Goal: Navigation & Orientation: Find specific page/section

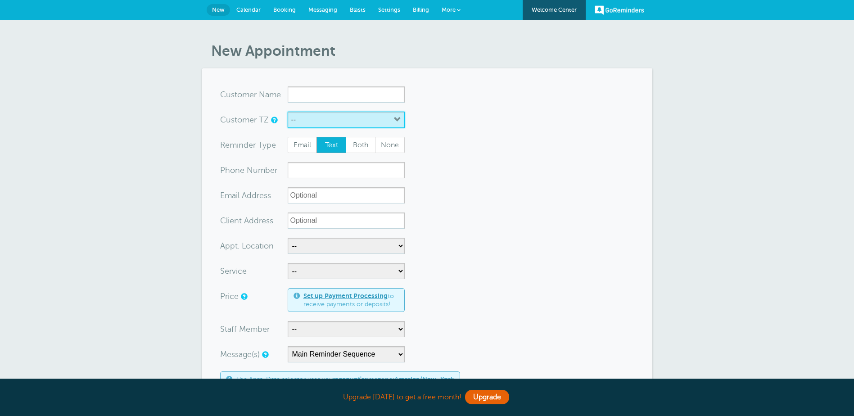
click at [348, 122] on button "--" at bounding box center [346, 120] width 117 height 16
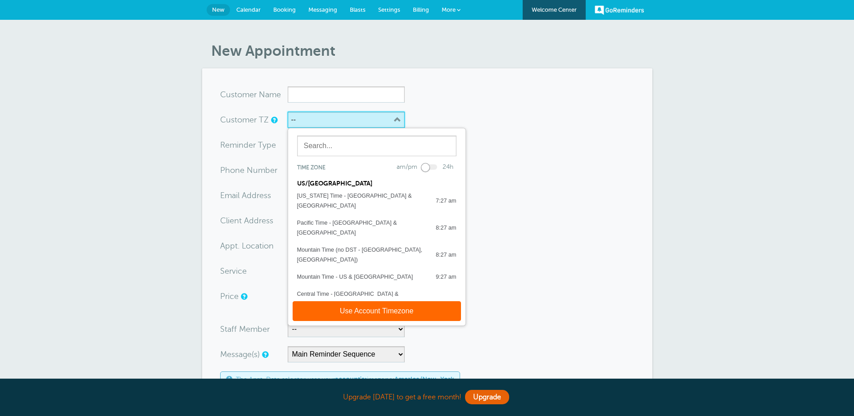
click at [348, 122] on button "--" at bounding box center [346, 120] width 117 height 16
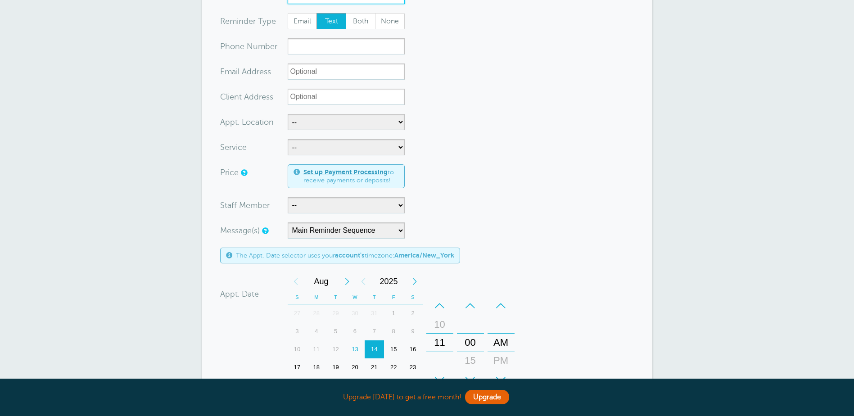
scroll to position [135, 0]
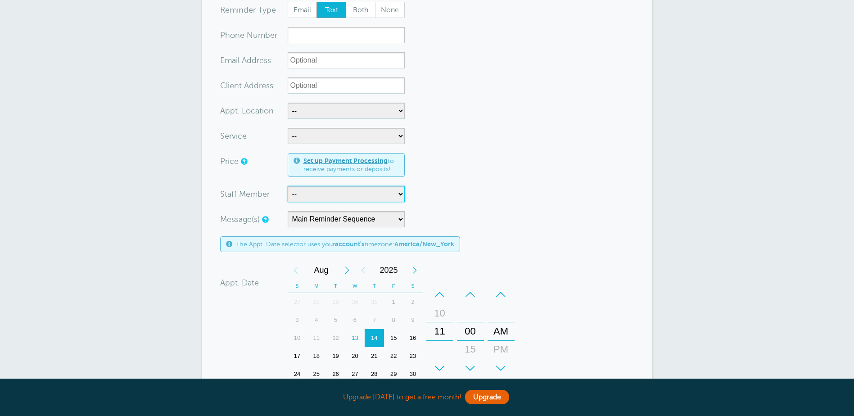
click at [308, 200] on select "-- [PERSON_NAME] [PERSON_NAME] [PERSON_NAME]" at bounding box center [346, 194] width 117 height 16
click at [310, 197] on select "-- [PERSON_NAME] [PERSON_NAME] [PERSON_NAME]" at bounding box center [346, 194] width 117 height 16
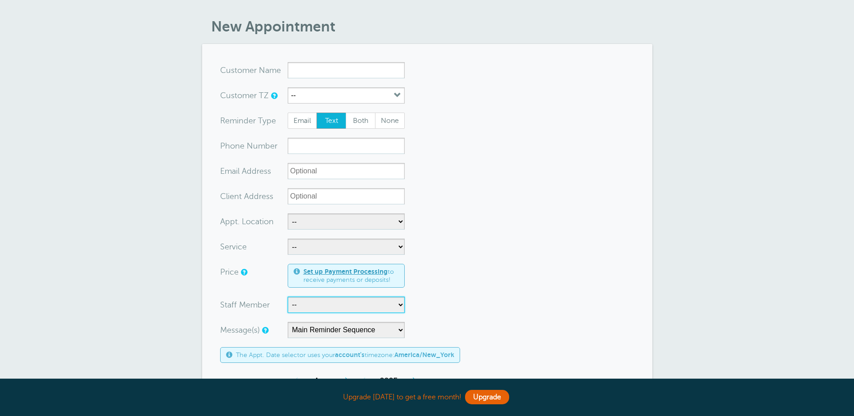
scroll to position [0, 0]
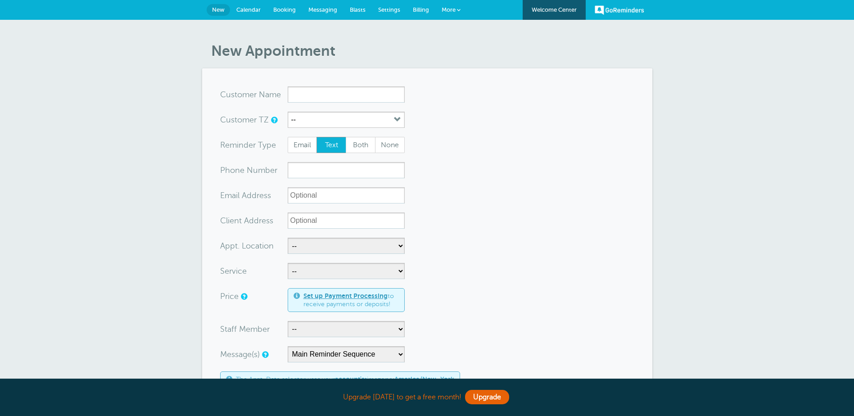
click at [228, 10] on link "New" at bounding box center [218, 10] width 23 height 12
click at [253, 11] on span "Calendar" at bounding box center [248, 9] width 24 height 7
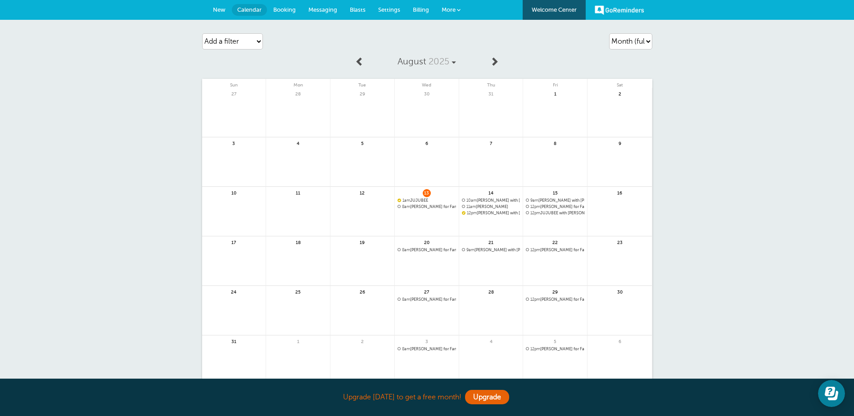
click at [285, 10] on span "Booking" at bounding box center [284, 9] width 23 height 7
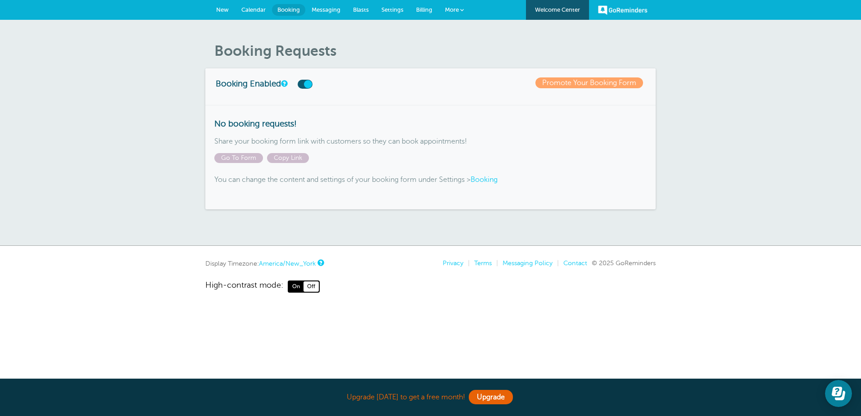
click at [306, 83] on label at bounding box center [305, 84] width 15 height 9
click at [0, 0] on input "checkbox" at bounding box center [0, 0] width 0 height 0
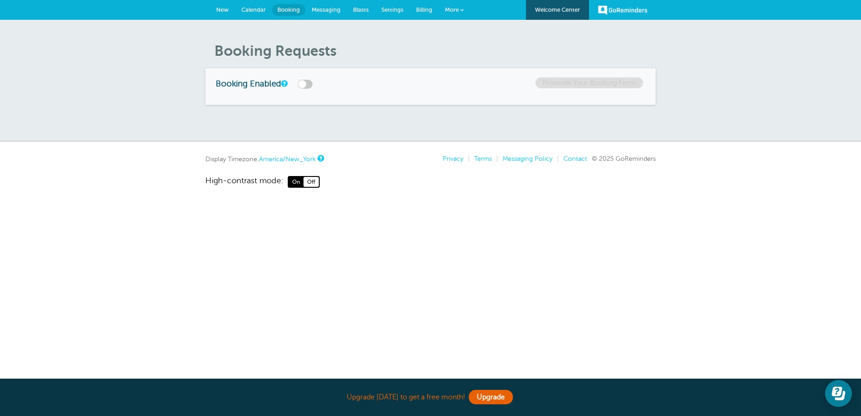
click at [306, 83] on label at bounding box center [305, 84] width 15 height 9
click at [0, 0] on input "checkbox" at bounding box center [0, 0] width 0 height 0
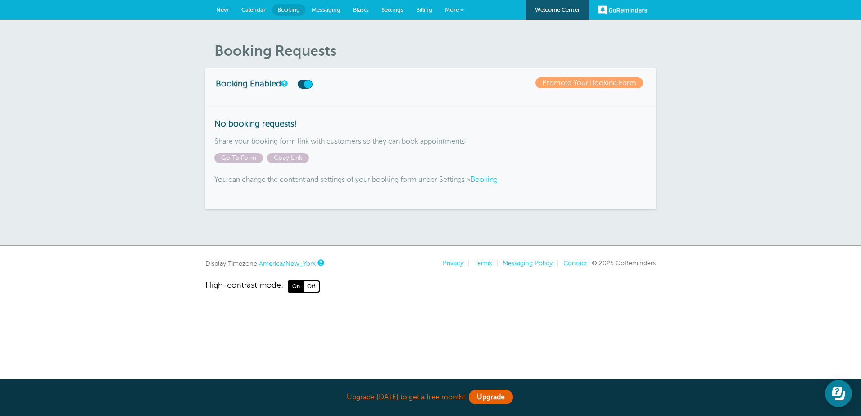
click at [331, 11] on span "Messaging" at bounding box center [326, 9] width 29 height 7
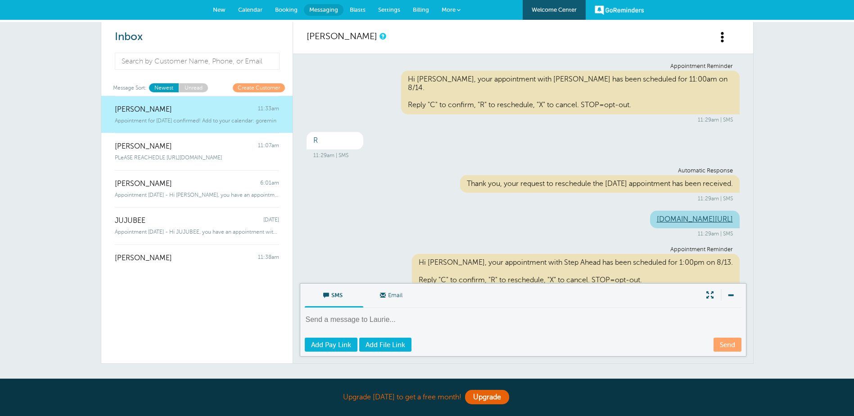
scroll to position [103, 0]
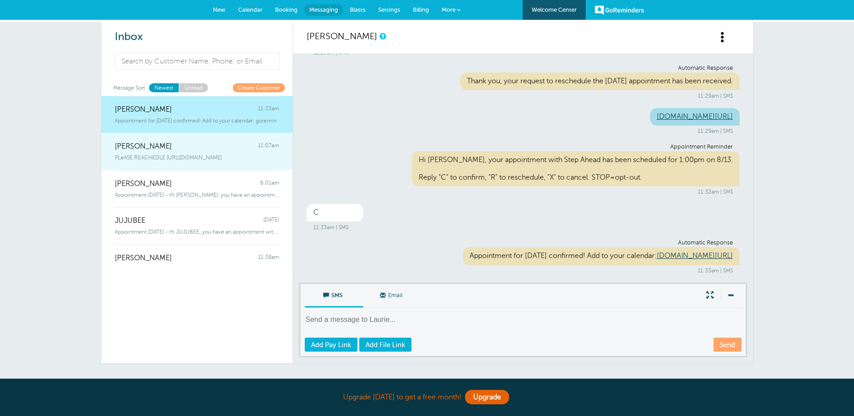
click at [184, 155] on span "PLeASE REACHEDLE [URL][DOMAIN_NAME]" at bounding box center [168, 157] width 107 height 6
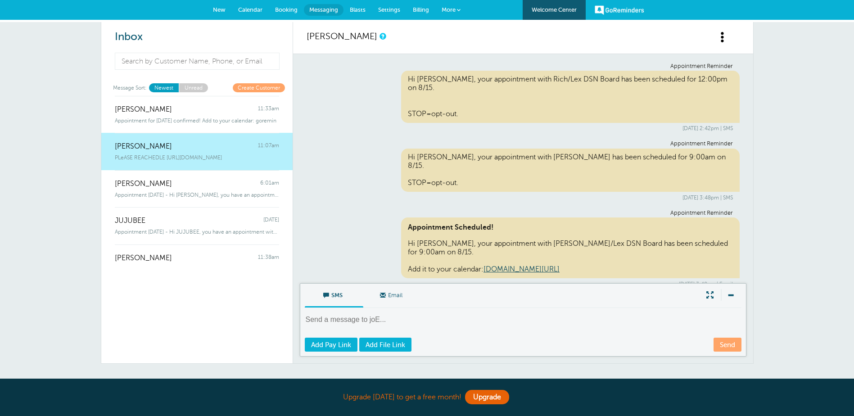
scroll to position [277, 0]
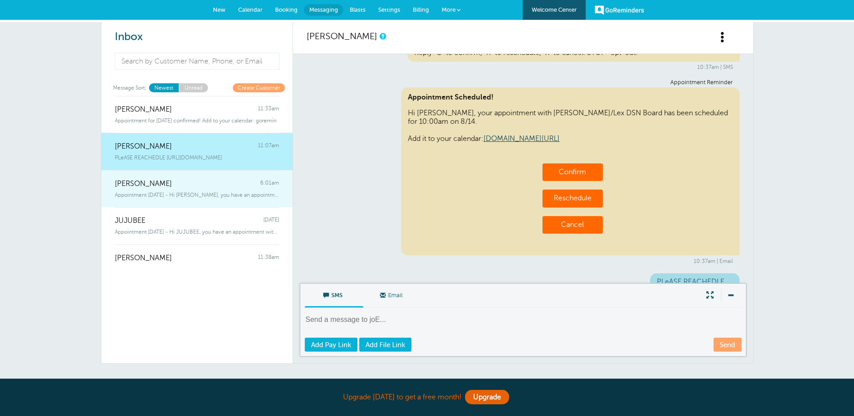
click at [178, 177] on div "Stacy Johnson 6:01am" at bounding box center [197, 179] width 164 height 18
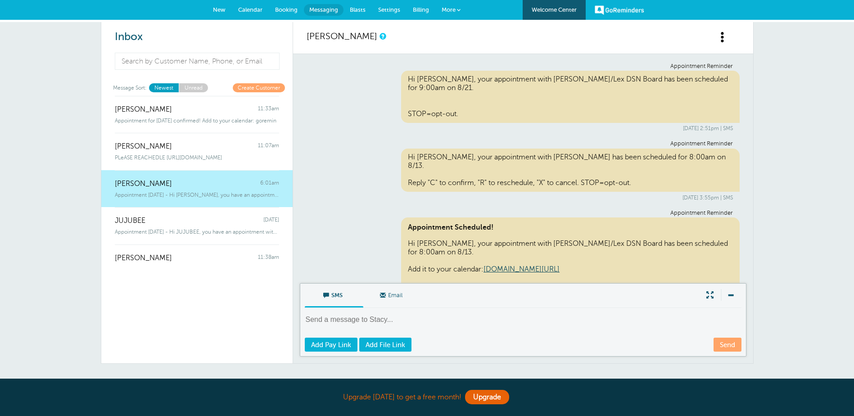
scroll to position [384, 0]
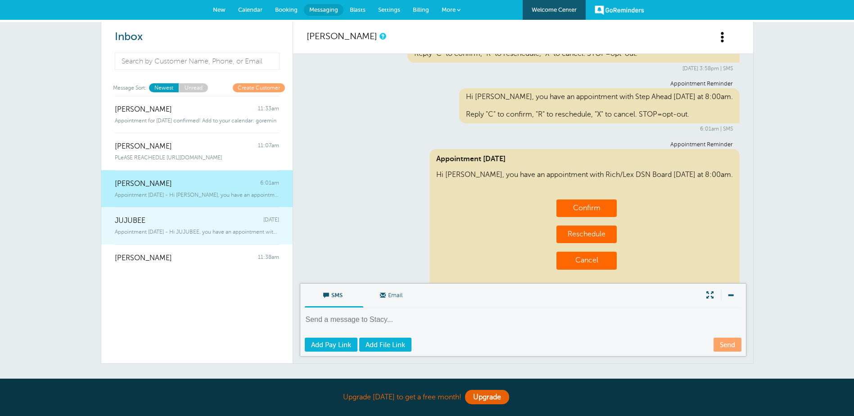
click at [166, 232] on span "Appointment Today - Hi JUJUBEE, you have an appointment with Rich/Lex DSN Board…" at bounding box center [197, 232] width 164 height 6
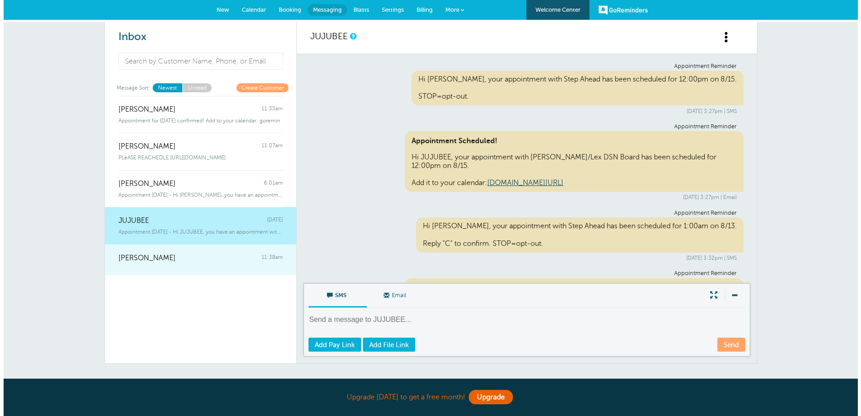
scroll to position [541, 0]
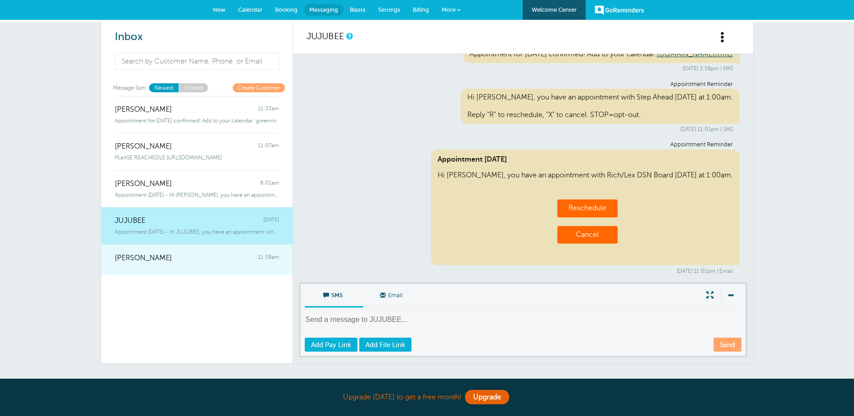
click at [152, 262] on span "Stacy Johnson" at bounding box center [143, 258] width 57 height 9
